Goal: Task Accomplishment & Management: Complete application form

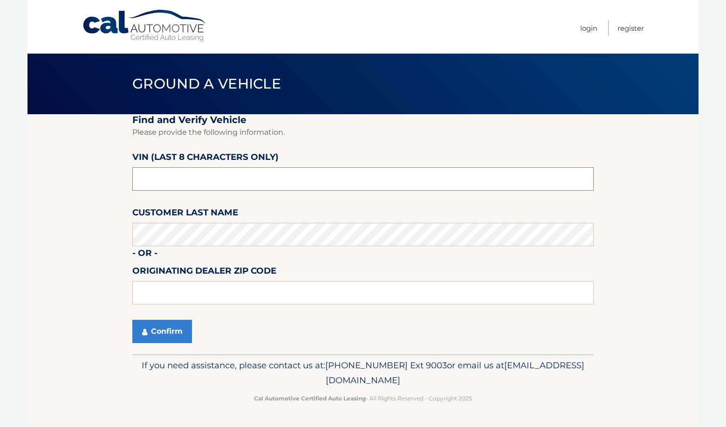
click at [173, 185] on input "text" at bounding box center [362, 178] width 461 height 23
type input "nd520093"
click at [171, 330] on button "Confirm" at bounding box center [162, 331] width 60 height 23
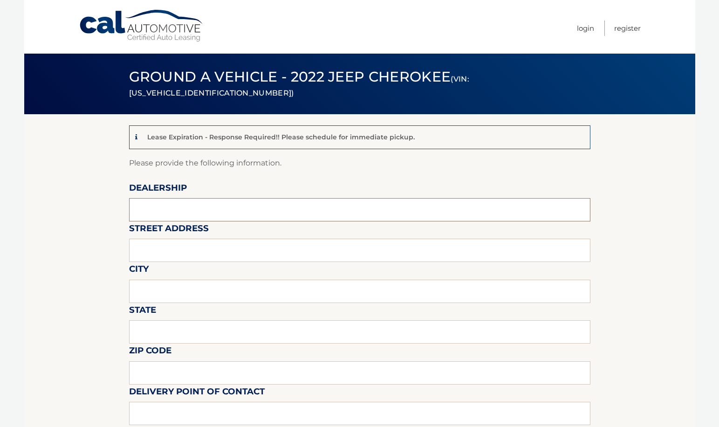
click at [170, 214] on input "text" at bounding box center [359, 209] width 461 height 23
type input "transitowne dcjr"
click at [227, 252] on input "text" at bounding box center [359, 250] width 461 height 23
type input "7408 transit rd"
type input "williamsville"
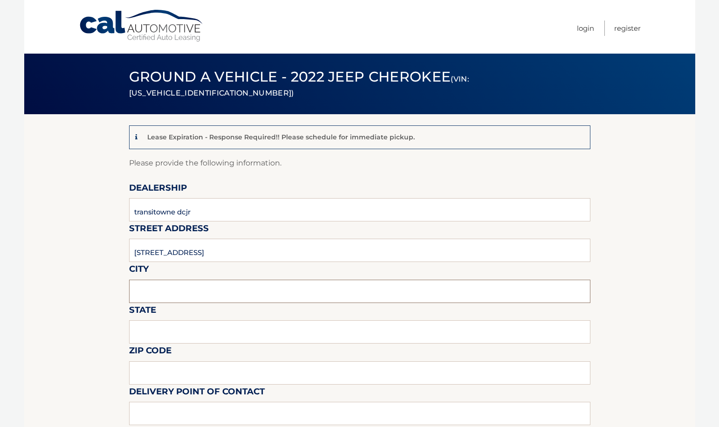
type input "NY"
type input "14221"
type input "felix phil arcuri"
type input "7166348000"
type input "fparcuri@transitowne.com"
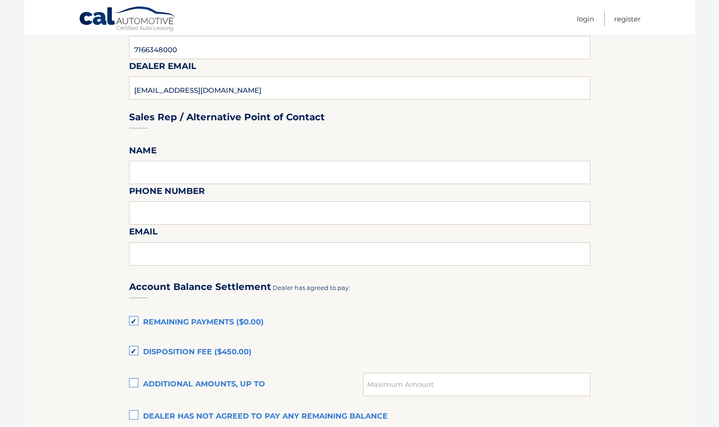
scroll to position [466, 0]
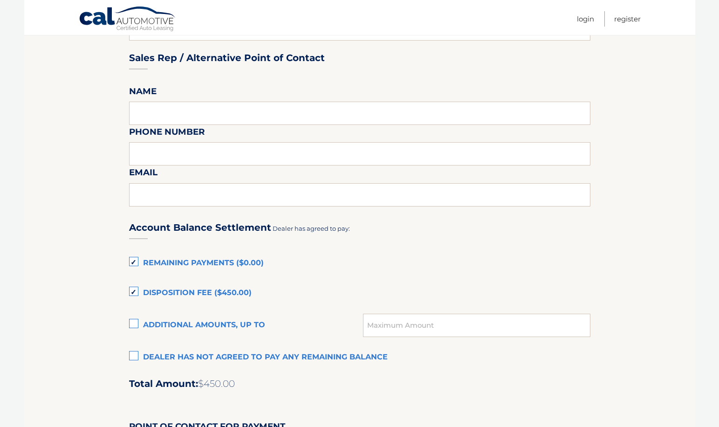
click at [136, 261] on label "Remaining Payments ($0.00)" at bounding box center [359, 263] width 461 height 19
click at [0, 0] on input "Remaining Payments ($0.00)" at bounding box center [0, 0] width 0 height 0
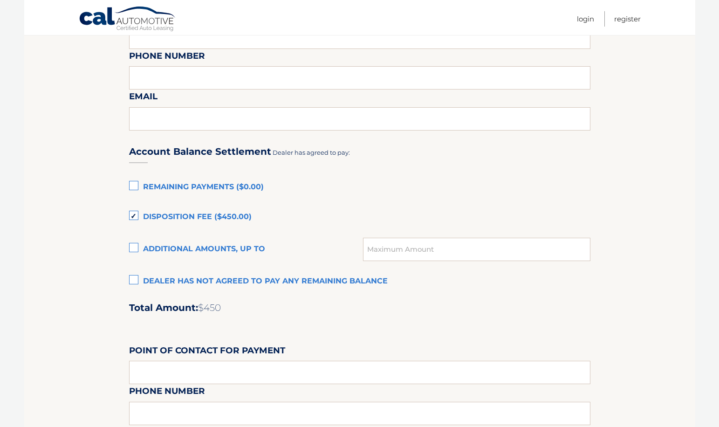
scroll to position [559, 0]
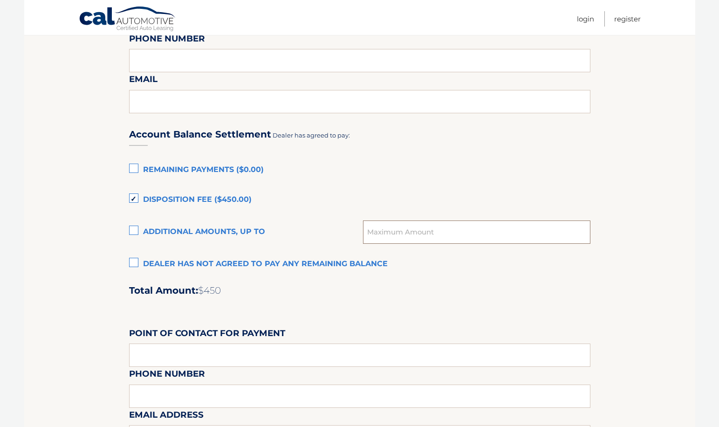
click at [384, 234] on input "text" at bounding box center [476, 231] width 227 height 23
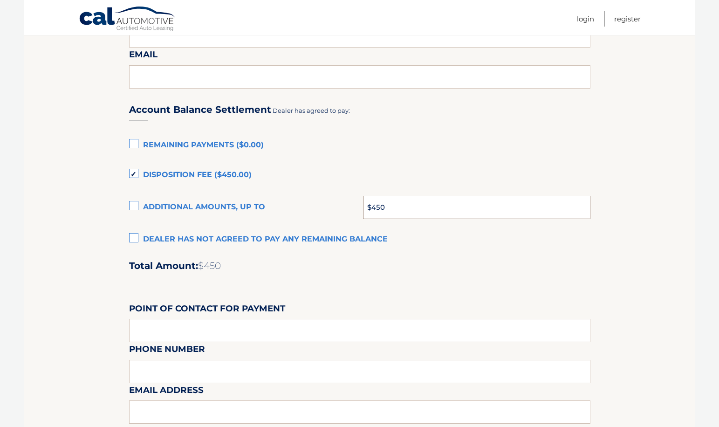
scroll to position [606, 0]
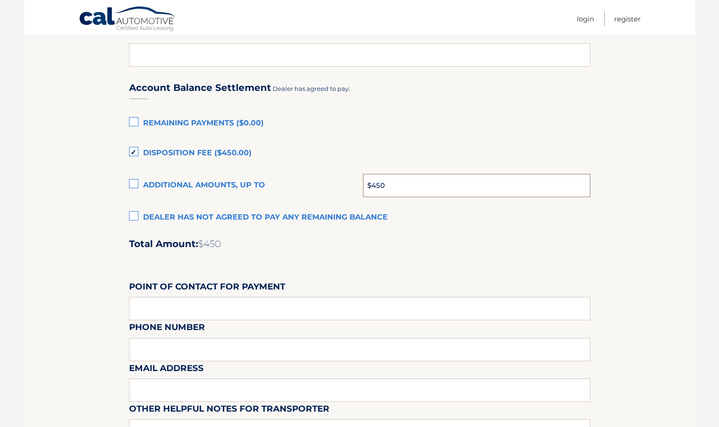
type input "$450"
click at [207, 308] on input "text" at bounding box center [359, 308] width 461 height 23
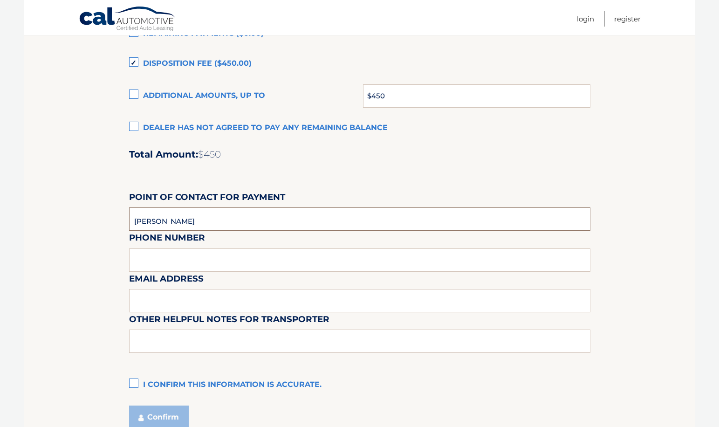
scroll to position [699, 0]
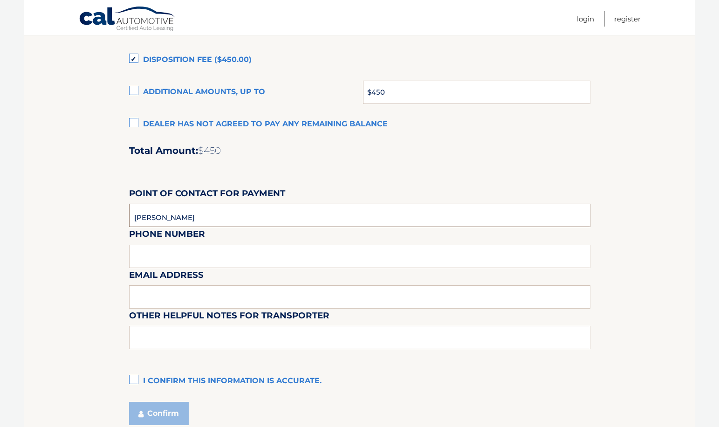
type input "julie reusch"
click at [183, 298] on input "text" at bounding box center [359, 296] width 461 height 23
type input "jreusch@transitowne.com"
click at [176, 336] on input "text" at bounding box center [359, 337] width 461 height 23
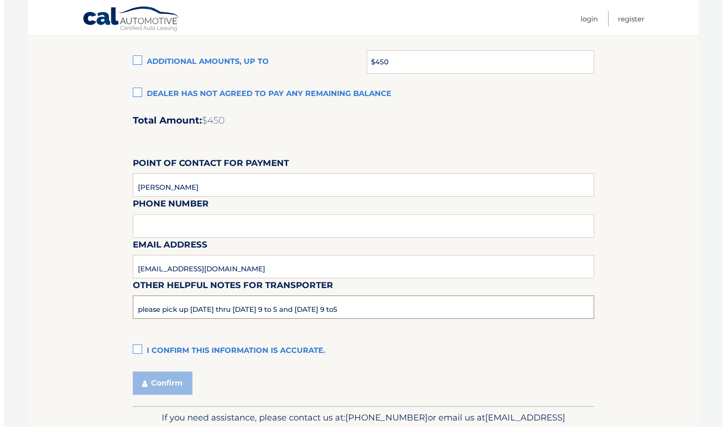
scroll to position [745, 0]
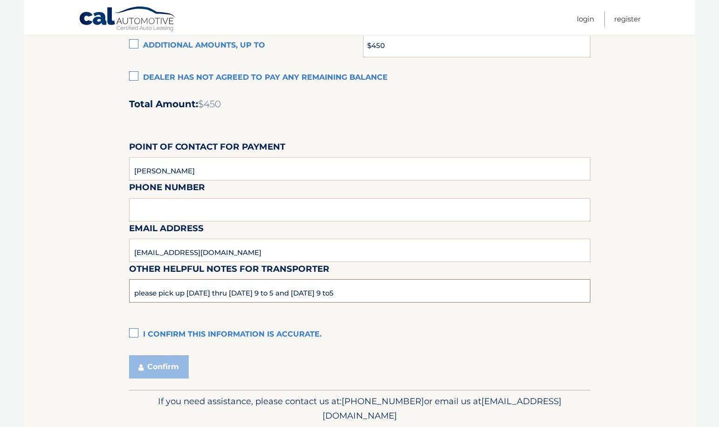
type input "please pick up monday thru thursday 9 to 5 and saturday 9 to5"
click at [133, 331] on label "I confirm this information is accurate." at bounding box center [359, 334] width 461 height 19
click at [0, 0] on input "I confirm this information is accurate." at bounding box center [0, 0] width 0 height 0
click at [168, 369] on button "Confirm" at bounding box center [159, 366] width 60 height 23
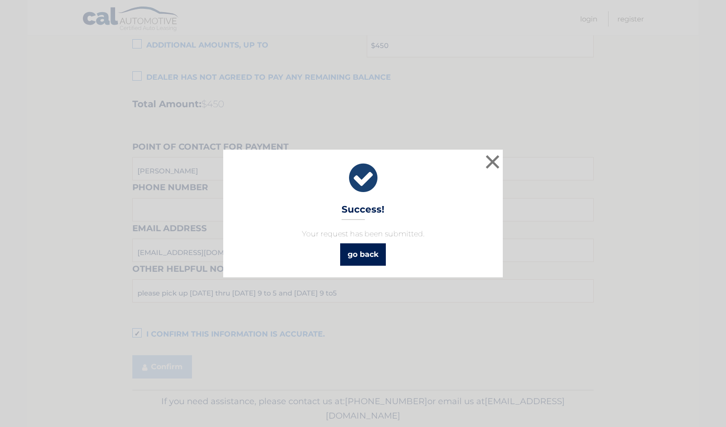
click at [368, 256] on link "go back" at bounding box center [363, 254] width 46 height 22
